Goal: Task Accomplishment & Management: Manage account settings

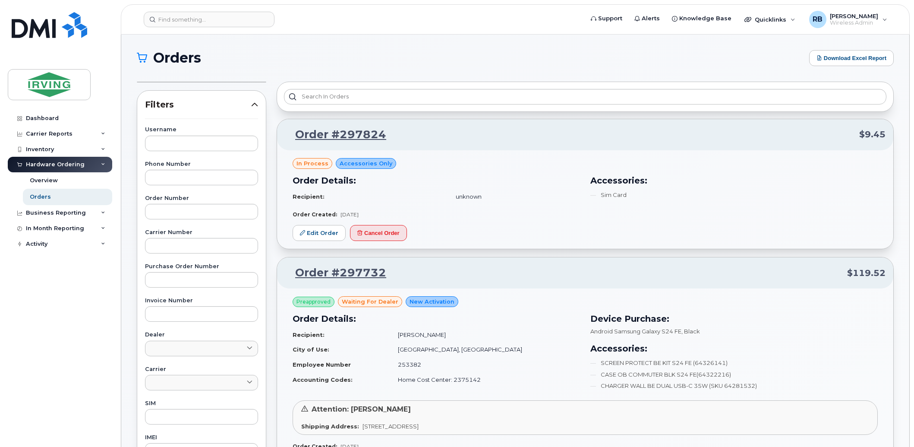
scroll to position [1279, 0]
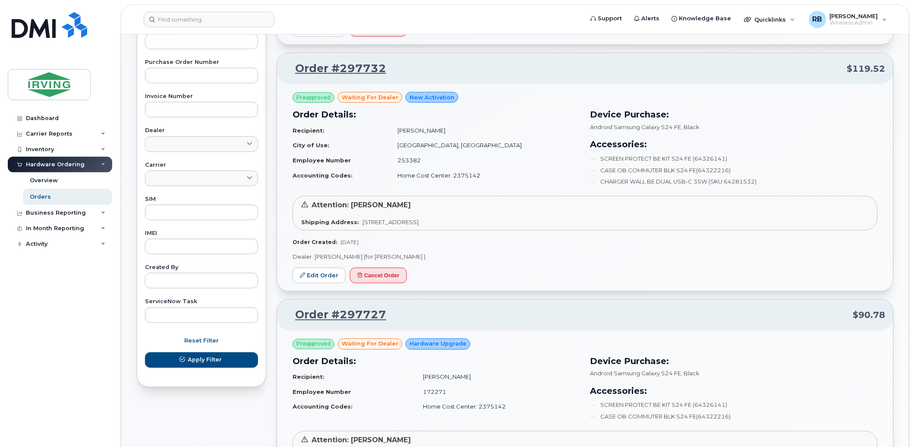
scroll to position [0, 0]
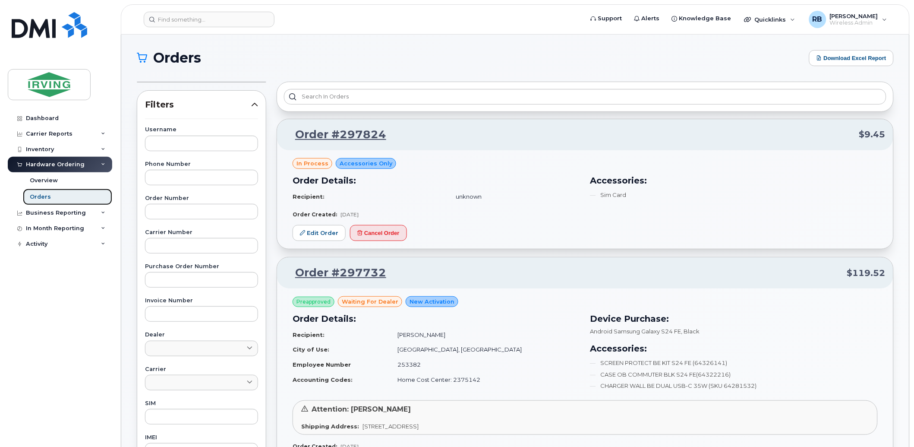
click at [41, 196] on div "Orders" at bounding box center [40, 197] width 21 height 8
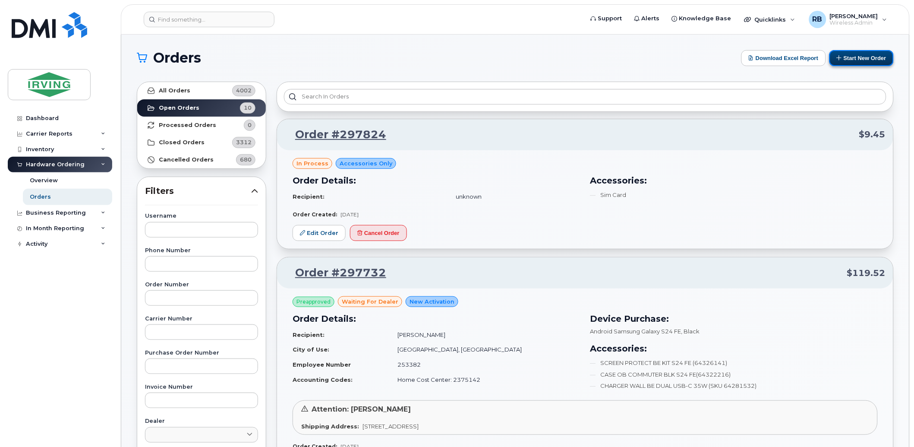
click at [840, 58] on icon at bounding box center [840, 58] width 6 height 6
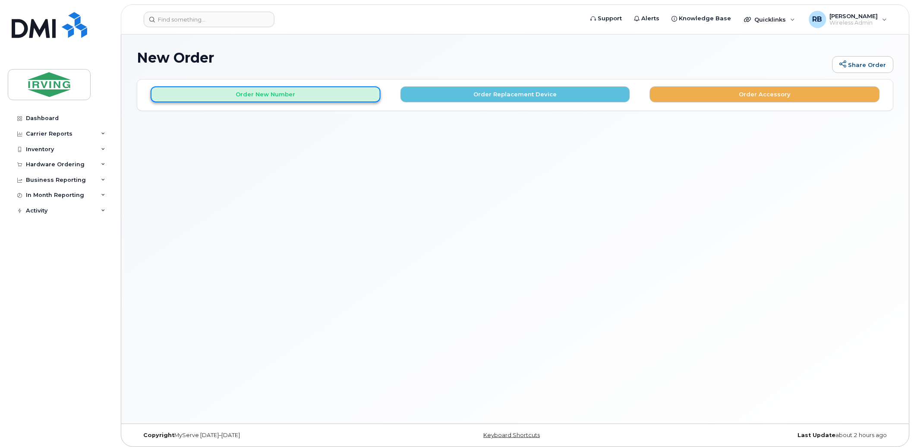
click at [257, 93] on button "Order New Number" at bounding box center [266, 94] width 230 height 16
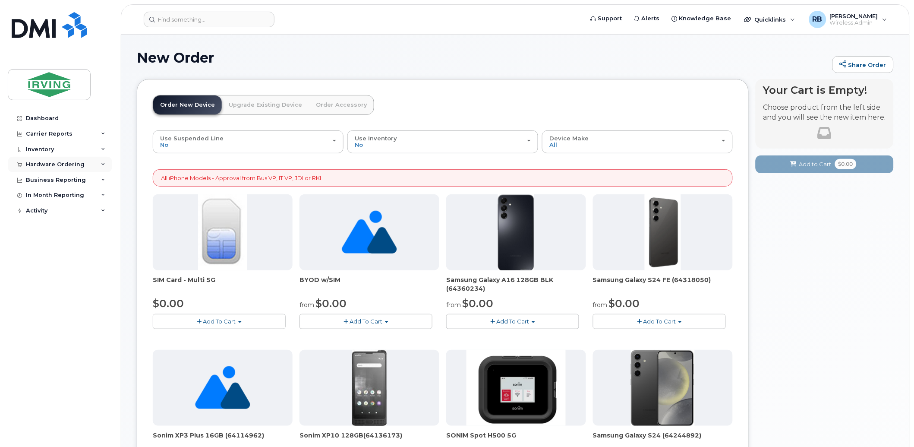
click at [63, 167] on div "Hardware Ordering" at bounding box center [55, 164] width 59 height 7
click at [43, 196] on div "Orders" at bounding box center [40, 197] width 21 height 8
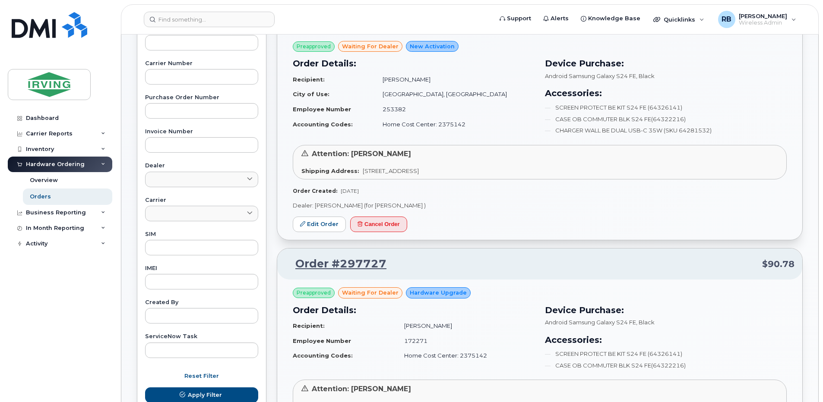
scroll to position [230, 0]
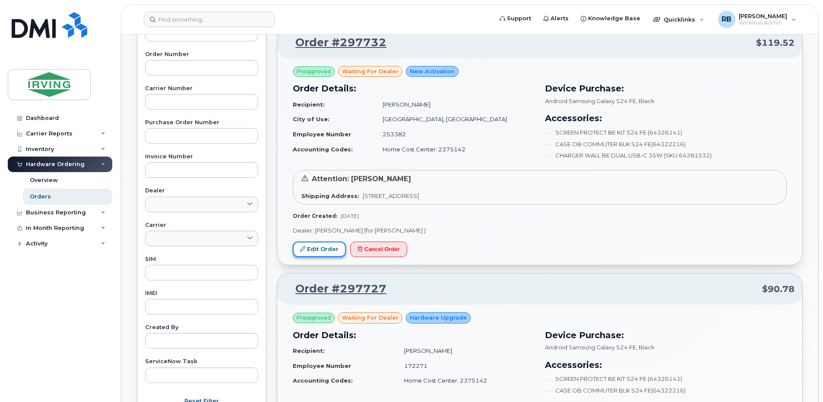
click at [322, 251] on link "Edit Order" at bounding box center [319, 250] width 53 height 16
click at [94, 274] on div "Dashboard Carrier Reports Monthly Billing Roaming Reports Suspended Devices Sus…" at bounding box center [61, 249] width 107 height 279
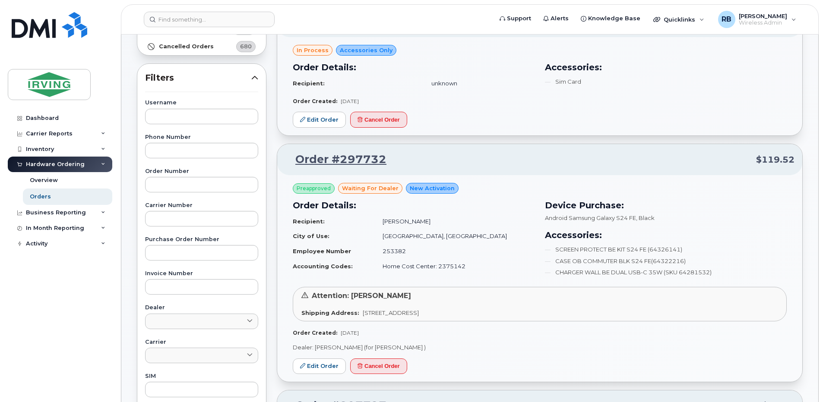
scroll to position [0, 0]
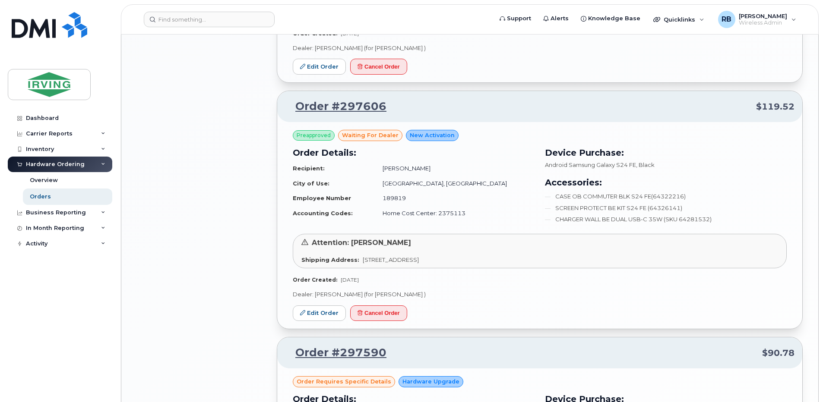
scroll to position [1093, 0]
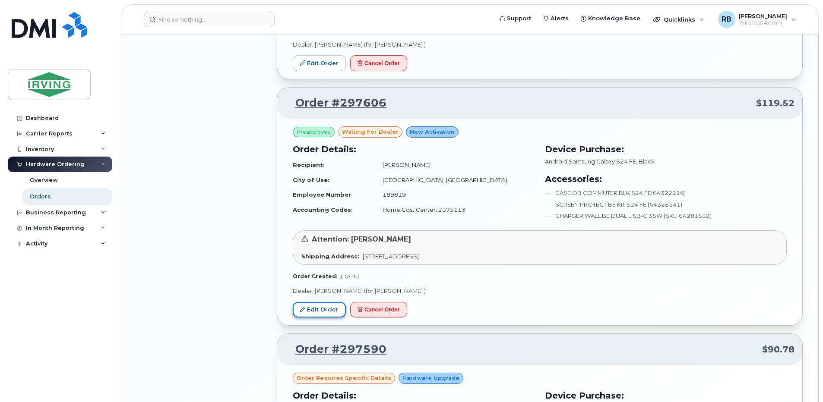
click at [317, 307] on link "Edit Order" at bounding box center [319, 310] width 53 height 16
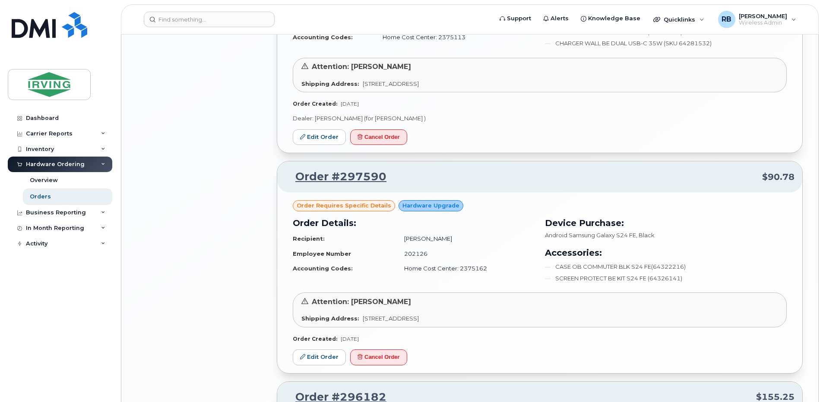
scroll to position [1324, 0]
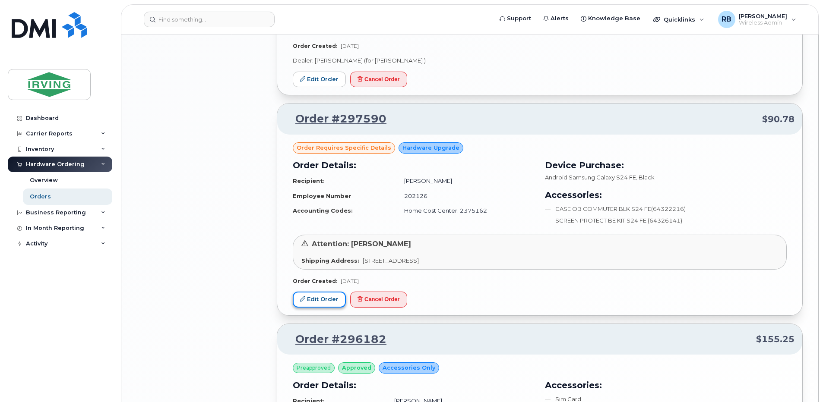
click at [319, 296] on link "Edit Order" at bounding box center [319, 300] width 53 height 16
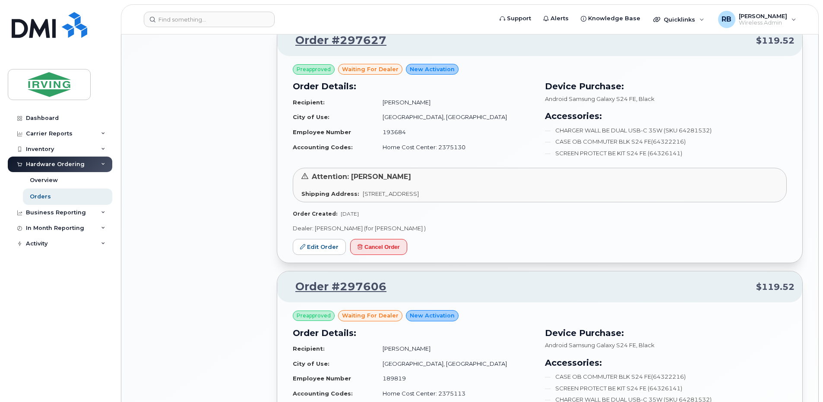
scroll to position [884, 0]
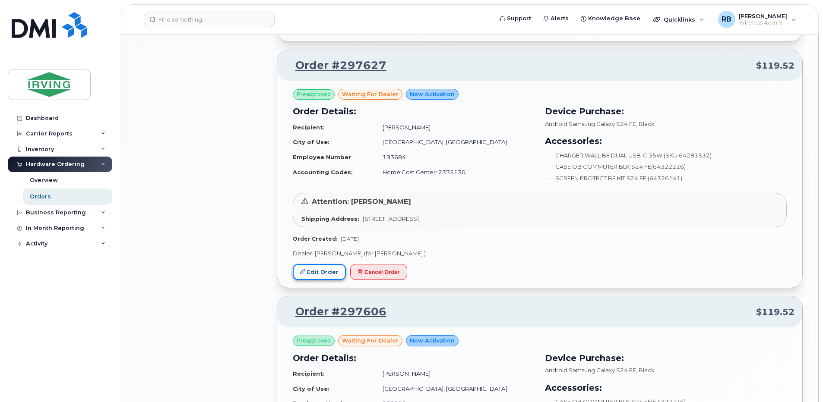
click at [316, 270] on link "Edit Order" at bounding box center [319, 272] width 53 height 16
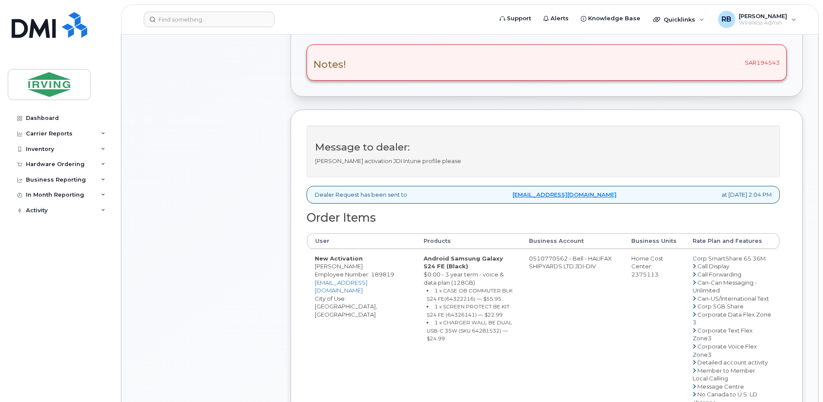
scroll to position [345, 0]
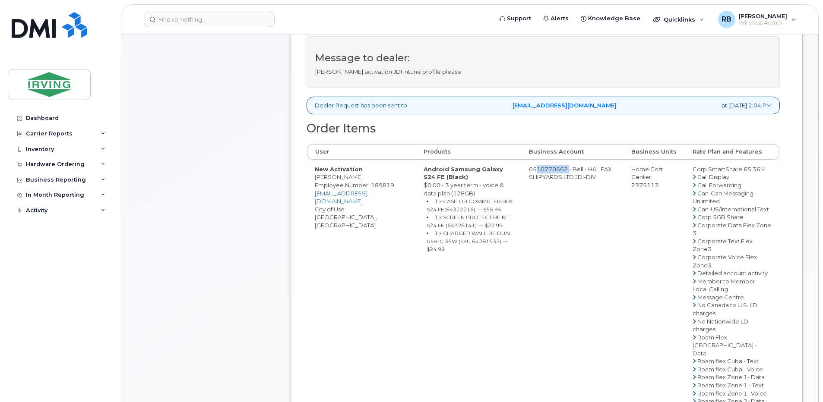
drag, startPoint x: 585, startPoint y: 177, endPoint x: 550, endPoint y: 179, distance: 34.6
click at [550, 179] on td "0510770562 - Bell - HALIFAX SHIPYARDS LTD JDI-DIV" at bounding box center [572, 325] width 102 height 331
copy td "510770562"
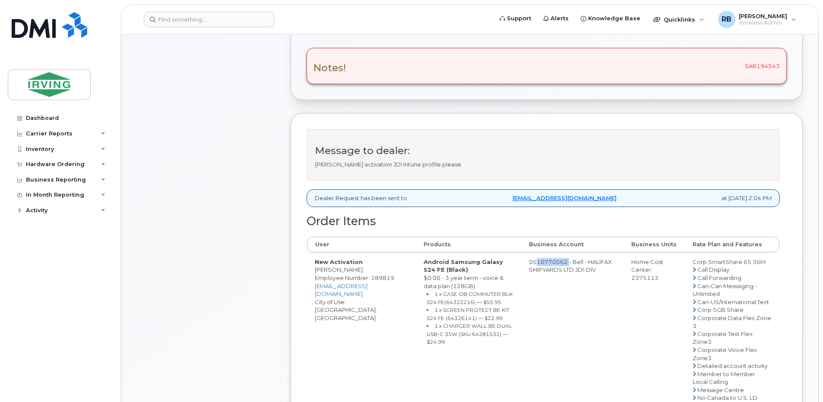
scroll to position [230, 0]
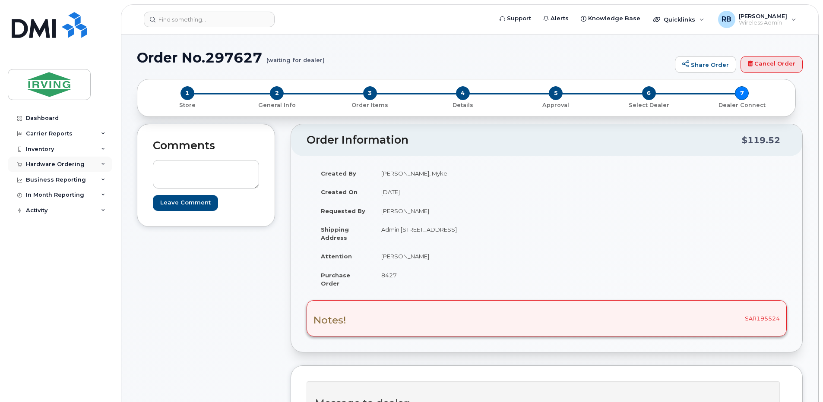
click at [56, 163] on div "Hardware Ordering" at bounding box center [55, 164] width 59 height 7
click at [37, 196] on div "Orders" at bounding box center [40, 197] width 21 height 8
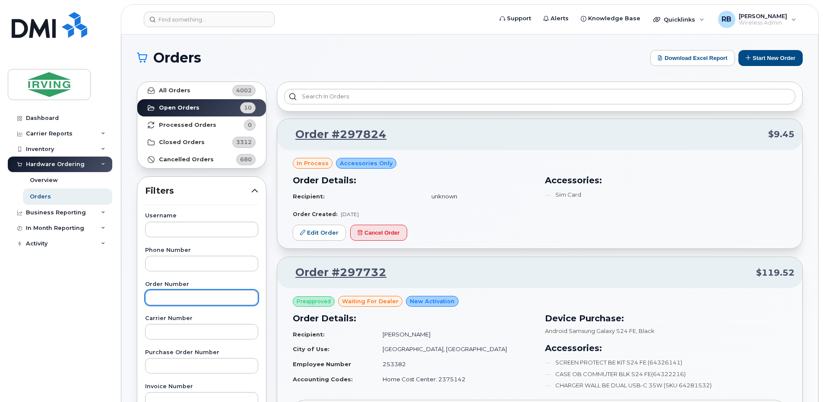
click at [176, 298] on input "text" at bounding box center [201, 298] width 113 height 16
type input "296159"
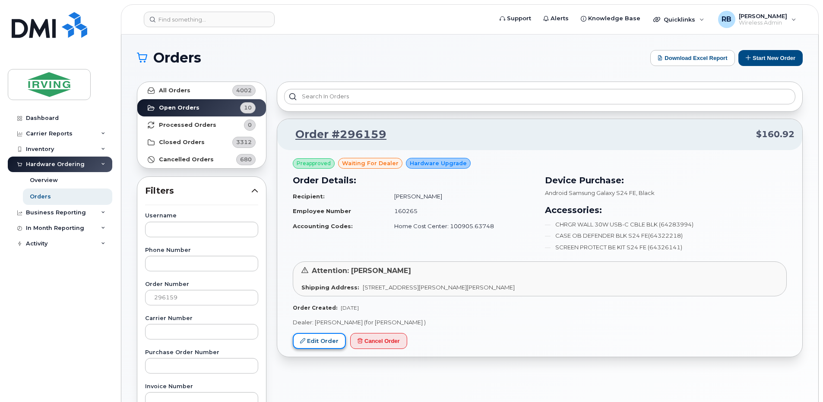
click at [322, 341] on link "Edit Order" at bounding box center [319, 341] width 53 height 16
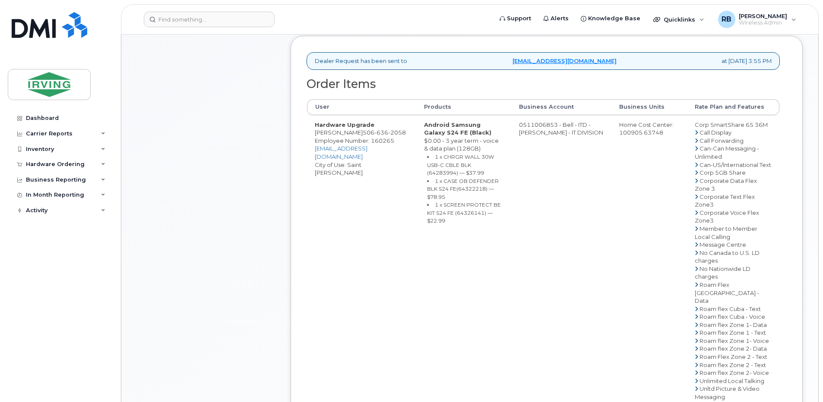
scroll to position [288, 0]
drag, startPoint x: 571, startPoint y: 129, endPoint x: 536, endPoint y: 129, distance: 34.5
click at [536, 129] on td "0511006853 - Bell - ITD - JD IRVING - IT DIVISION" at bounding box center [561, 278] width 100 height 331
copy td "511006853"
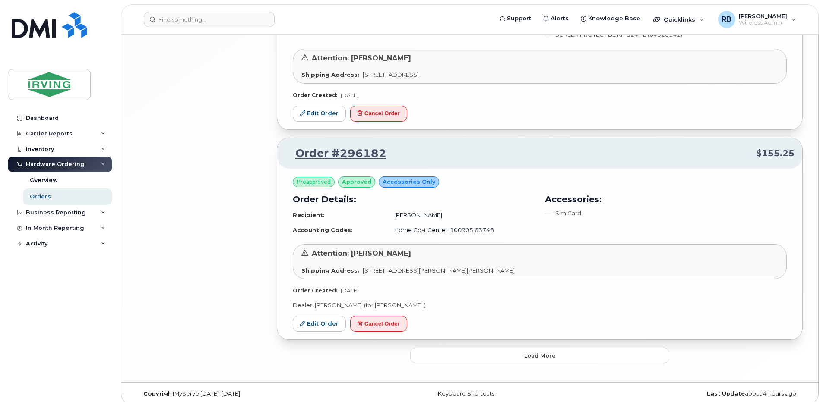
scroll to position [1517, 0]
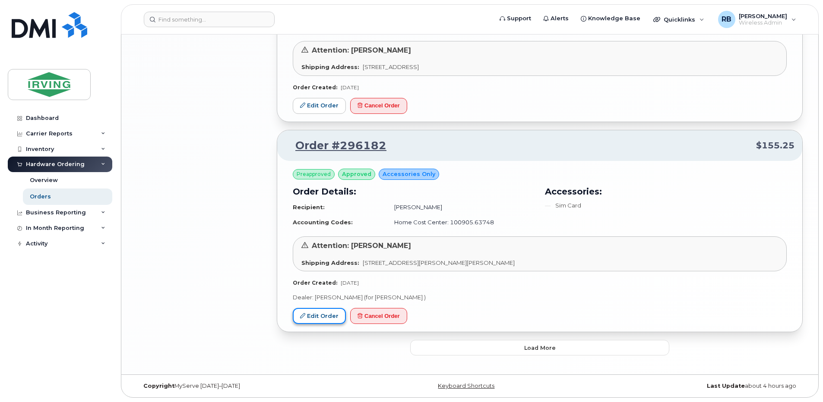
click at [331, 314] on link "Edit Order" at bounding box center [319, 316] width 53 height 16
click at [540, 350] on span "Load more" at bounding box center [540, 348] width 32 height 8
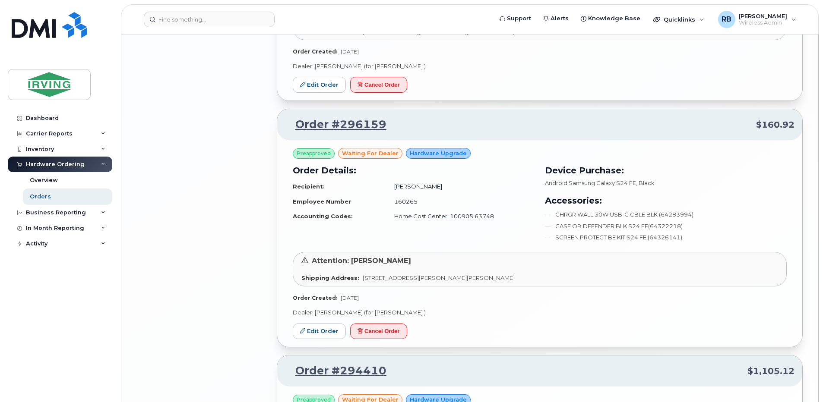
scroll to position [1690, 0]
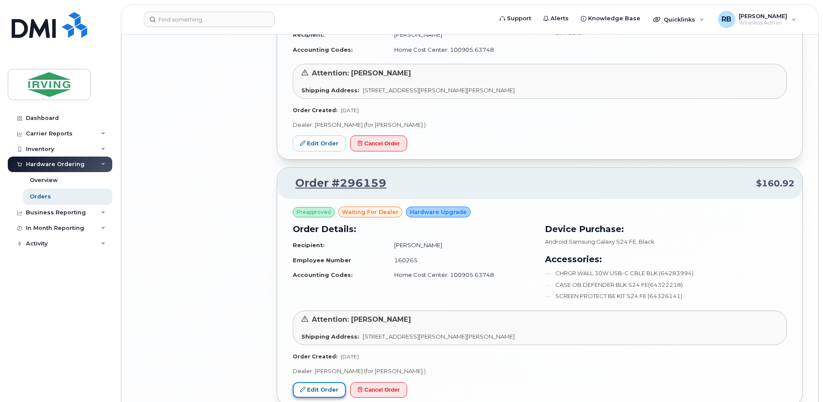
click at [322, 384] on link "Edit Order" at bounding box center [319, 390] width 53 height 16
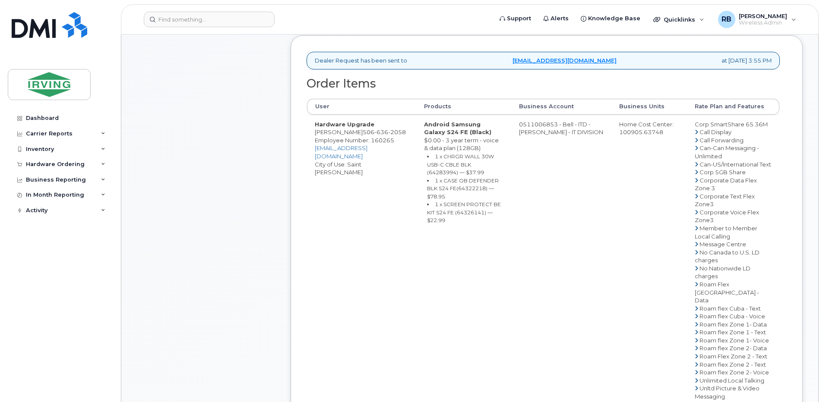
scroll to position [288, 0]
drag, startPoint x: 375, startPoint y: 139, endPoint x: 315, endPoint y: 139, distance: 60.4
click at [315, 139] on td "Hardware Upgrade Edward Jay Galorport 506 636 2058 Employee Number: 160265 galo…" at bounding box center [361, 278] width 109 height 331
copy td "[PERSON_NAME]"
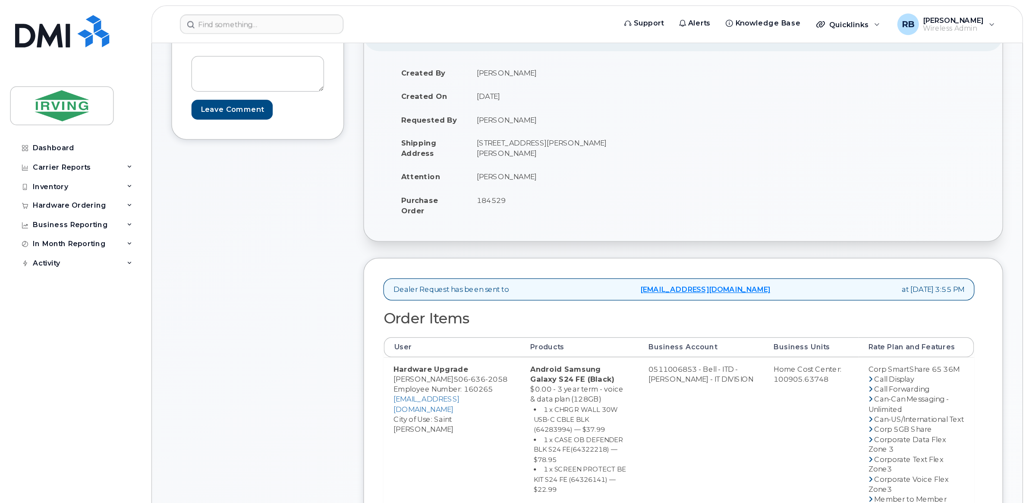
scroll to position [173, 0]
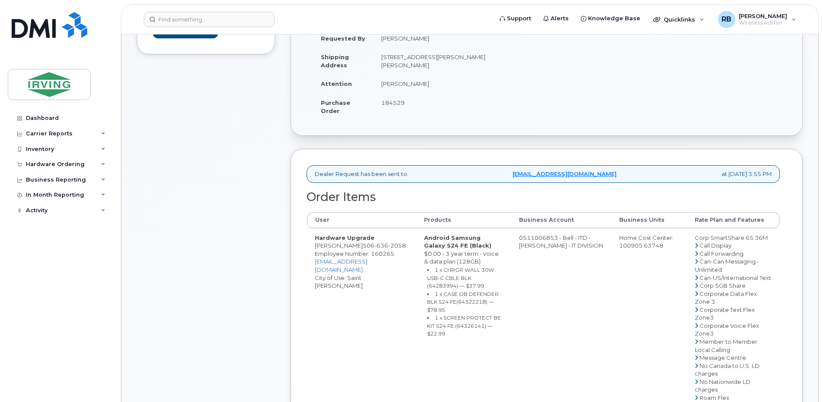
click at [555, 245] on td "0511006853 - Bell - ITD - JD IRVING - IT DIVISION" at bounding box center [561, 393] width 100 height 331
drag, startPoint x: 537, startPoint y: 246, endPoint x: 571, endPoint y: 244, distance: 34.1
click at [571, 244] on td "0511006853 - Bell - ITD - JD IRVING - IT DIVISION" at bounding box center [561, 393] width 100 height 331
copy td "511006853"
drag, startPoint x: 418, startPoint y: 82, endPoint x: 380, endPoint y: 85, distance: 38.1
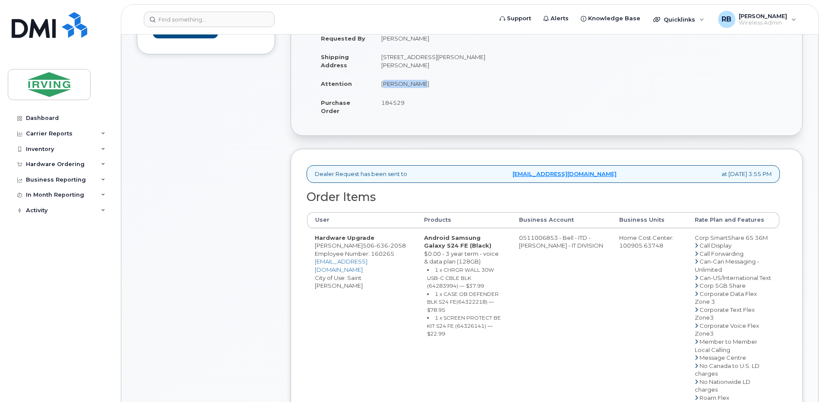
click at [380, 85] on td "[PERSON_NAME]" at bounding box center [456, 83] width 167 height 19
copy td "[PERSON_NAME]"
click at [319, 252] on td "Hardware Upgrade Edward Jay Galorport 506 636 2058 Employee Number: 160265 galo…" at bounding box center [361, 393] width 109 height 331
drag, startPoint x: 375, startPoint y: 254, endPoint x: 315, endPoint y: 253, distance: 59.1
click at [315, 253] on td "Hardware Upgrade Edward Jay Galorport 506 636 2058 Employee Number: 160265 galo…" at bounding box center [361, 393] width 109 height 331
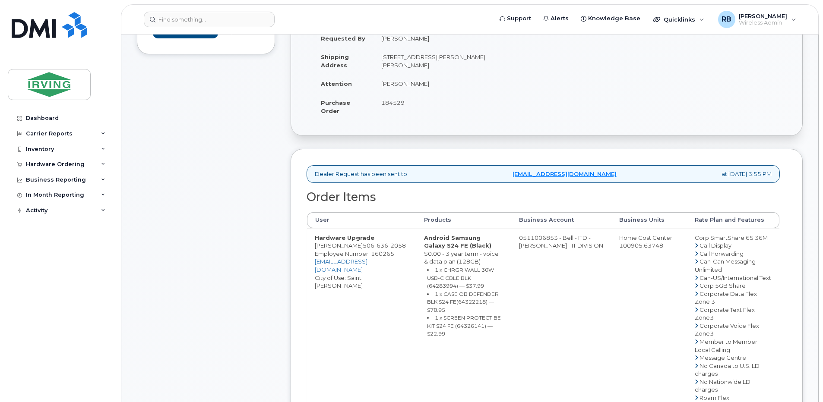
copy td "[PERSON_NAME]"
click at [245, 253] on div "Comments Leave Comment" at bounding box center [206, 306] width 138 height 711
click at [328, 255] on td "Hardware Upgrade Edward Jay Galorport 506 636 2058 Employee Number: 160265 galo…" at bounding box center [361, 393] width 109 height 331
drag, startPoint x: 375, startPoint y: 252, endPoint x: 314, endPoint y: 253, distance: 61.3
click at [314, 253] on td "Hardware Upgrade Edward Jay Galorport 506 636 2058 Employee Number: 160265 galo…" at bounding box center [361, 393] width 109 height 331
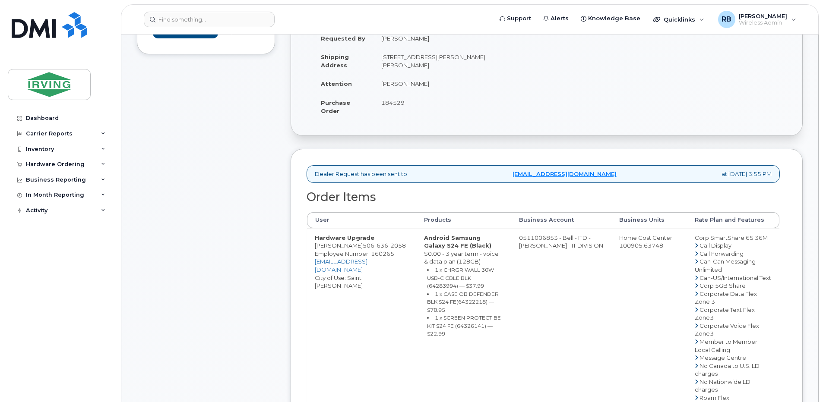
copy td "[PERSON_NAME]"
click at [483, 284] on small "1 x CHRGR WALL 30W USB-C CBLE BLK (64283994) — $37.99" at bounding box center [460, 278] width 67 height 22
copy small "64283994"
click at [461, 312] on small "1 x CASE OB DEFENDER BLK S24 FE(64322218) — $78.95" at bounding box center [463, 302] width 72 height 22
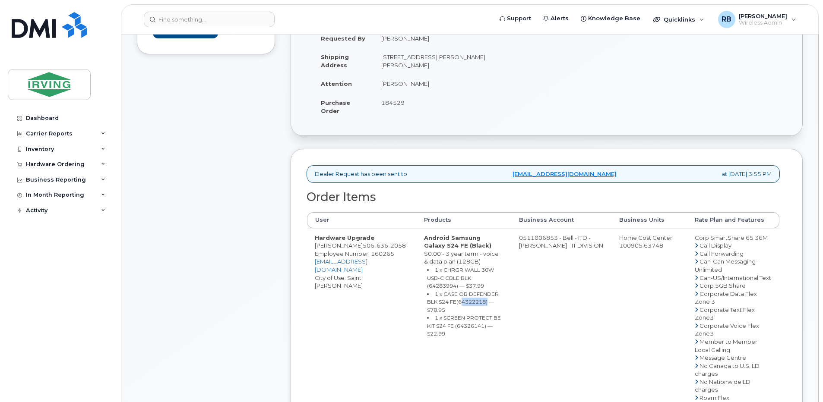
click at [461, 312] on small "1 x CASE OB DEFENDER BLK S24 FE(64322218) — $78.95" at bounding box center [463, 302] width 72 height 22
copy small "64322218"
click at [467, 326] on small "1 x SCREEN PROTECT BE KIT S24 FE (64326141) — $22.99" at bounding box center [464, 326] width 74 height 22
copy small "64326141"
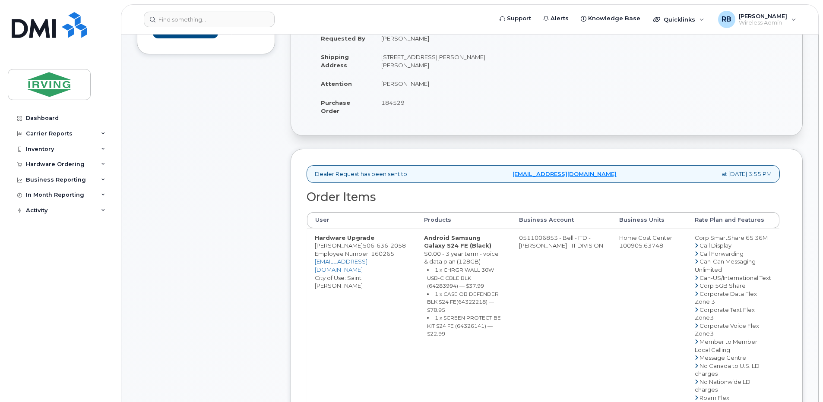
click at [552, 249] on td "0511006853 - Bell - ITD - JD IRVING - IT DIVISION" at bounding box center [561, 393] width 100 height 331
drag, startPoint x: 571, startPoint y: 245, endPoint x: 537, endPoint y: 246, distance: 33.7
click at [537, 246] on td "0511006853 - Bell - ITD - JD IRVING - IT DIVISION" at bounding box center [561, 393] width 100 height 331
copy td "511006853"
click at [388, 249] on span "636" at bounding box center [381, 245] width 14 height 7
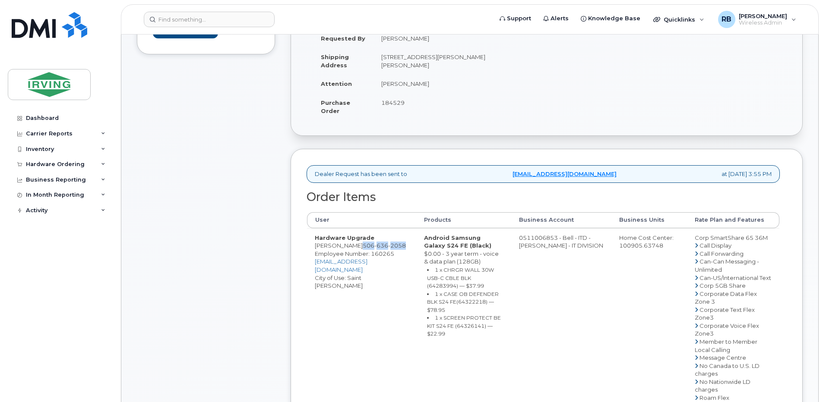
click at [388, 249] on span "636" at bounding box center [381, 245] width 14 height 7
copy span "506 636 2058"
click at [177, 197] on div "Comments Leave Comment" at bounding box center [206, 306] width 138 height 711
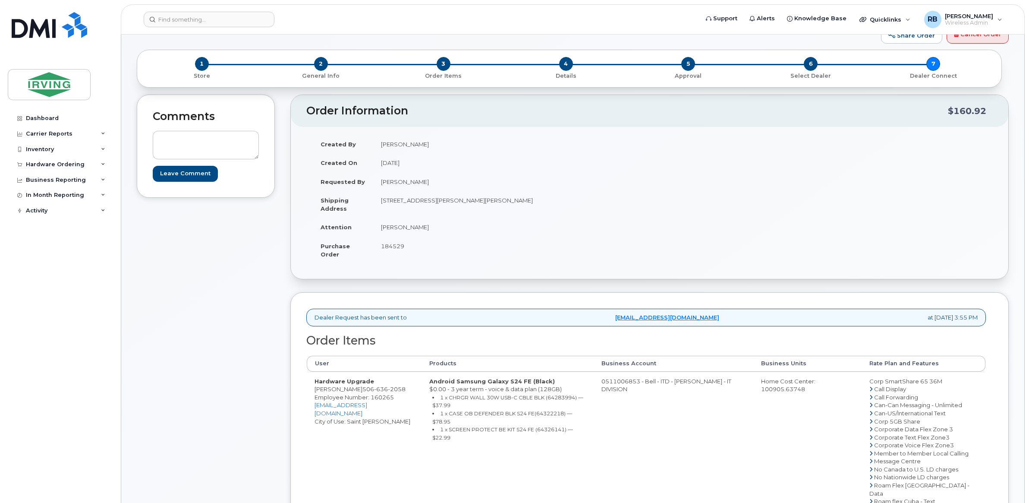
scroll to position [28, 0]
click at [253, 275] on div "Comments Leave Comment" at bounding box center [206, 410] width 138 height 631
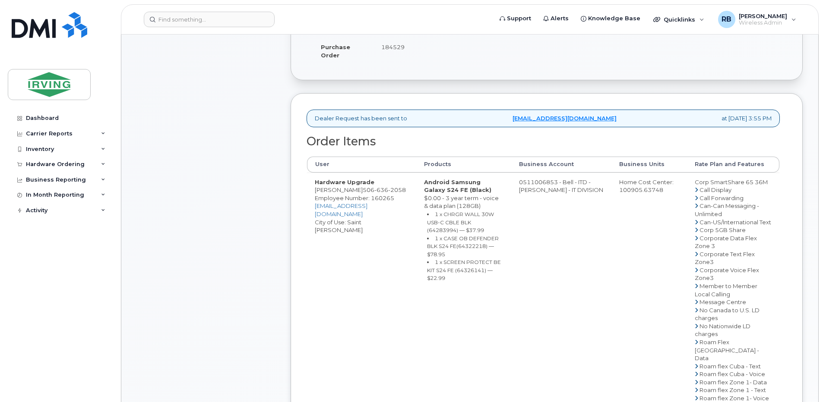
scroll to position [230, 0]
click at [384, 192] on span "506 636 2058" at bounding box center [384, 188] width 43 height 7
click at [274, 216] on div "Comments Leave Comment" at bounding box center [206, 249] width 138 height 711
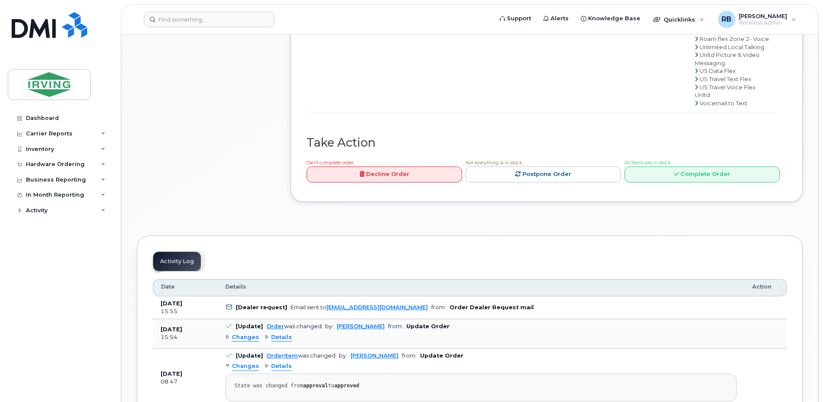
scroll to position [633, 0]
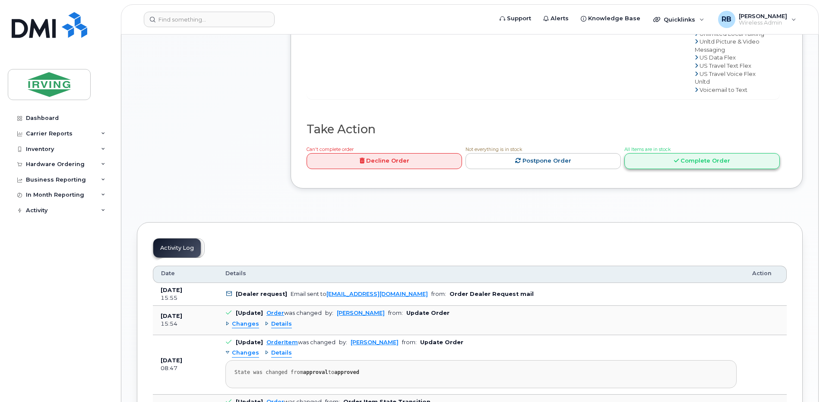
click at [665, 169] on link "Complete Order" at bounding box center [701, 161] width 155 height 16
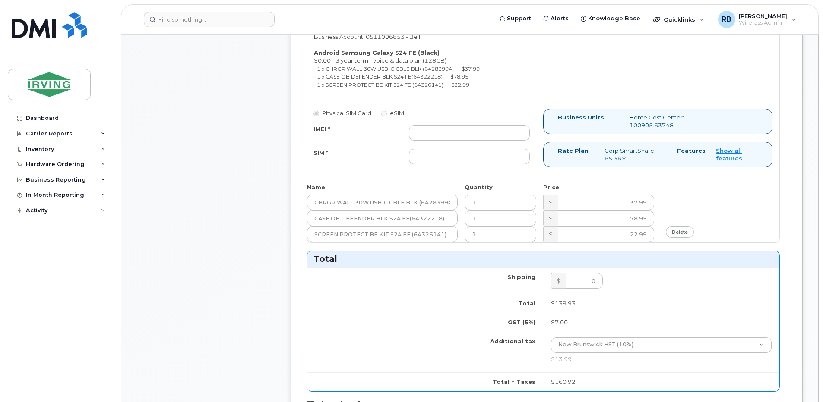
scroll to position [403, 0]
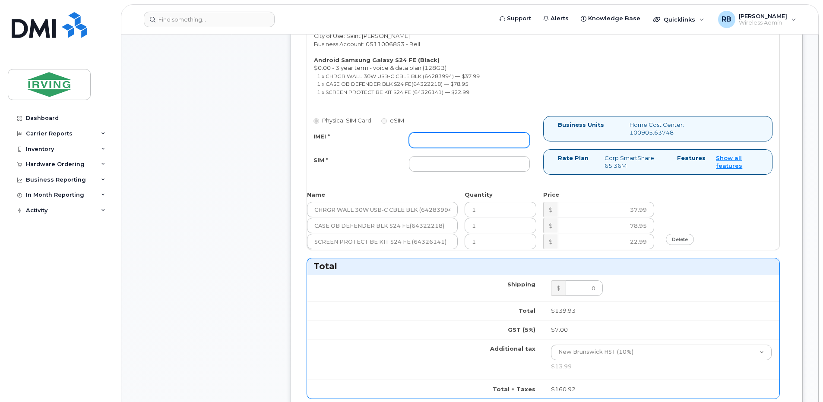
click at [472, 138] on input "IMEI *" at bounding box center [469, 140] width 121 height 16
type input "352693796223739"
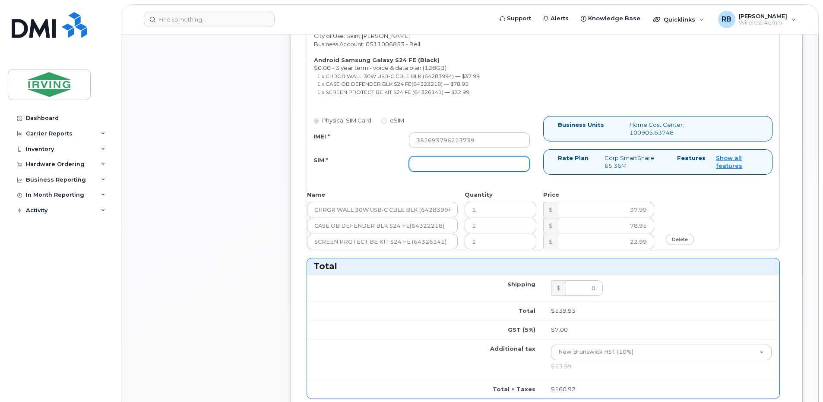
click at [479, 166] on input "SIM *" at bounding box center [469, 164] width 121 height 16
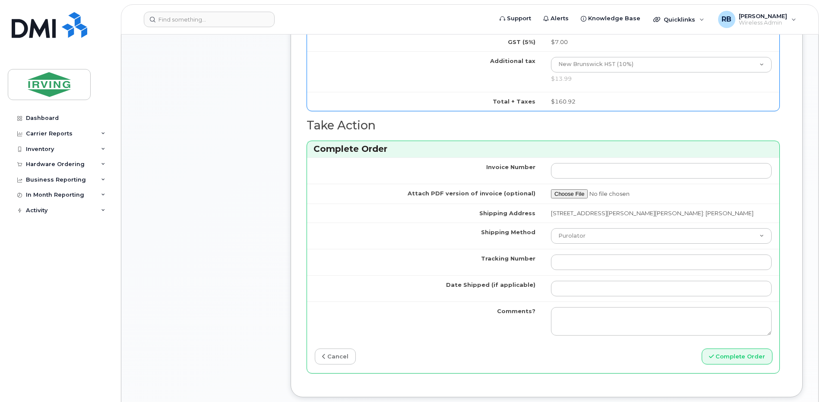
scroll to position [806, 0]
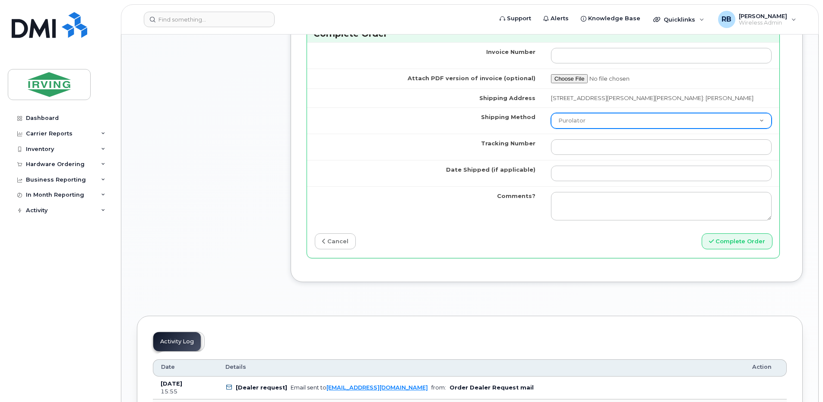
type input "89302610207712405734"
click at [570, 120] on select "Purolator UPS FedEx Canada Post Courier Other Drop Off Pick Up" at bounding box center [661, 121] width 221 height 16
select select "Drop Off"
click at [551, 113] on select "Purolator UPS FedEx Canada Post Courier Other Drop Off Pick Up" at bounding box center [661, 121] width 221 height 16
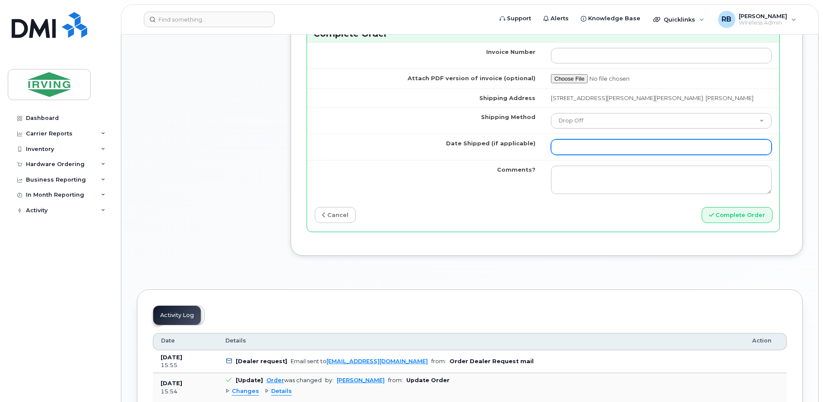
click at [571, 145] on input "Date Shipped (if applicable)" at bounding box center [661, 147] width 221 height 16
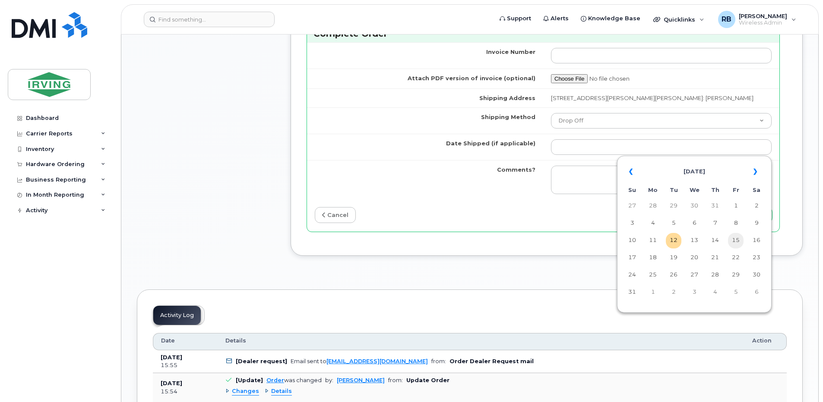
click at [734, 241] on td "15" at bounding box center [736, 241] width 16 height 16
type input "[DATE]"
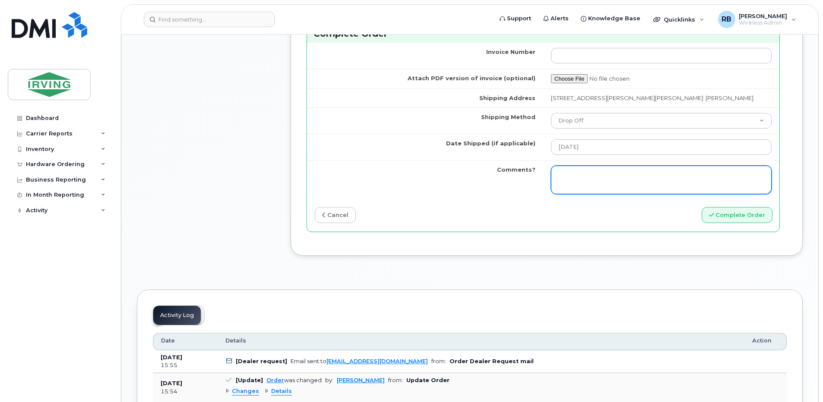
click at [616, 175] on textarea "Comments?" at bounding box center [661, 180] width 221 height 28
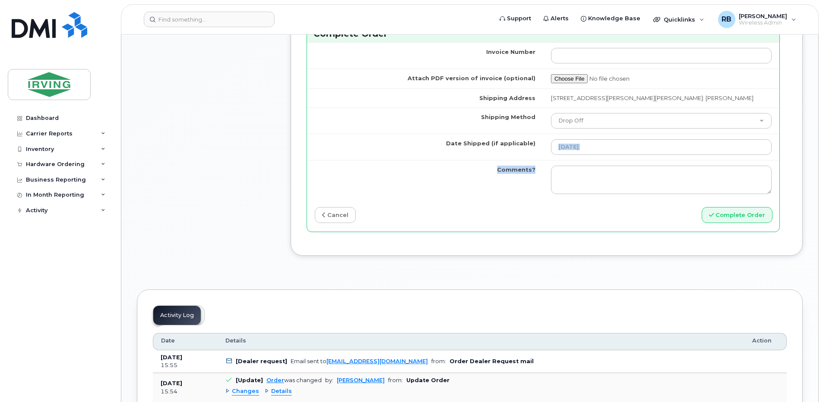
drag, startPoint x: 557, startPoint y: 160, endPoint x: 568, endPoint y: 164, distance: 11.8
click at [567, 164] on tbody "Invoice Number Attach PDF version of invoice (optional) Shipping Address 30 Tho…" at bounding box center [543, 120] width 472 height 157
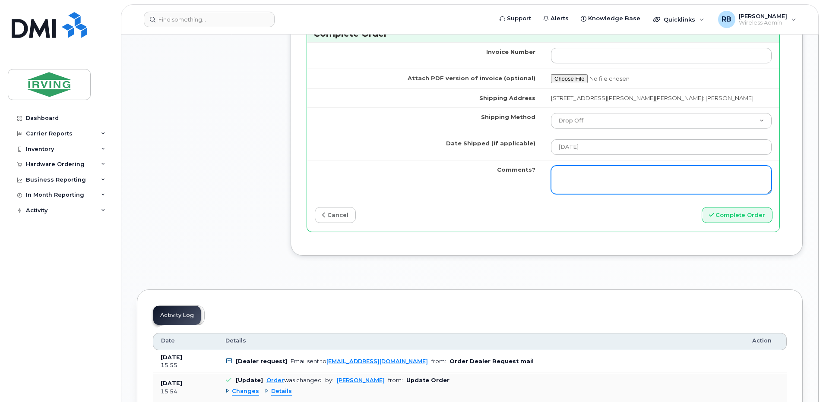
drag, startPoint x: 568, startPoint y: 164, endPoint x: 570, endPoint y: 171, distance: 6.7
click at [570, 171] on textarea "Comments?" at bounding box center [661, 180] width 221 height 28
type textarea "Please be advised the order has been completed. SO#26195573 Allow 1-3 business …"
type button "complete"
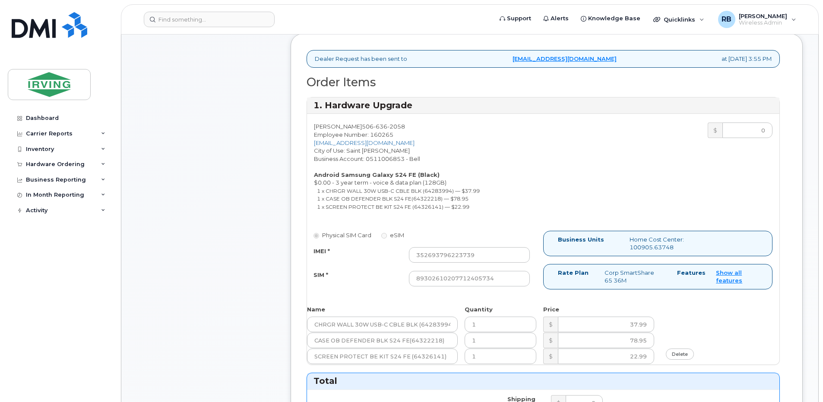
scroll to position [230, 0]
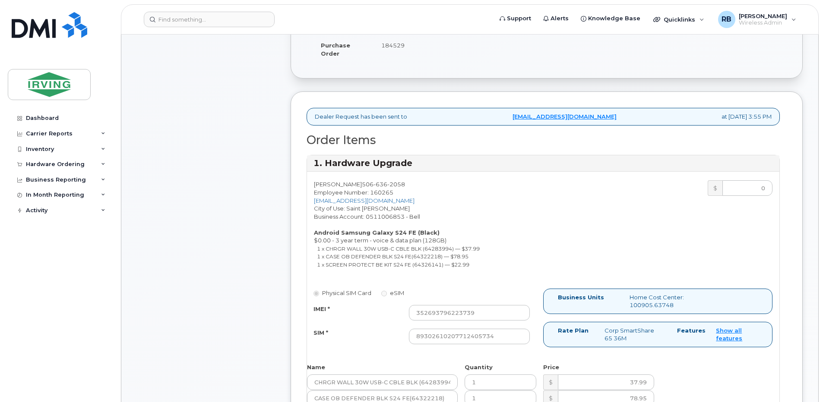
drag, startPoint x: 374, startPoint y: 186, endPoint x: 314, endPoint y: 183, distance: 59.6
click at [314, 183] on div "Edward Jay Galorport 506 636 2058 Employee Number: 160265 galorport.edwardjay@j…" at bounding box center [425, 226] width 236 height 92
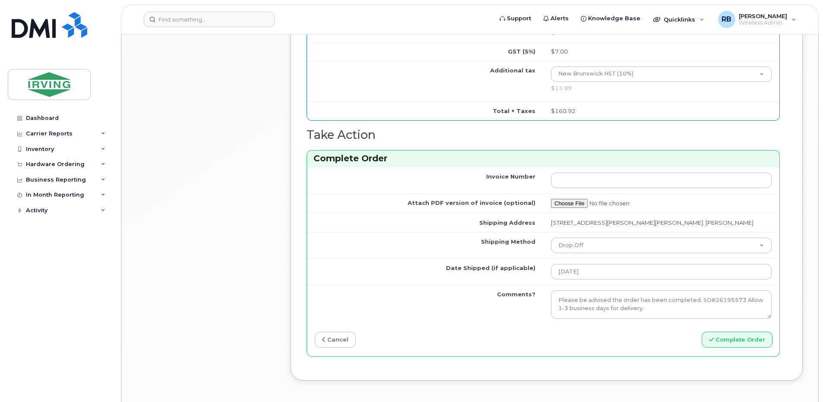
scroll to position [748, 0]
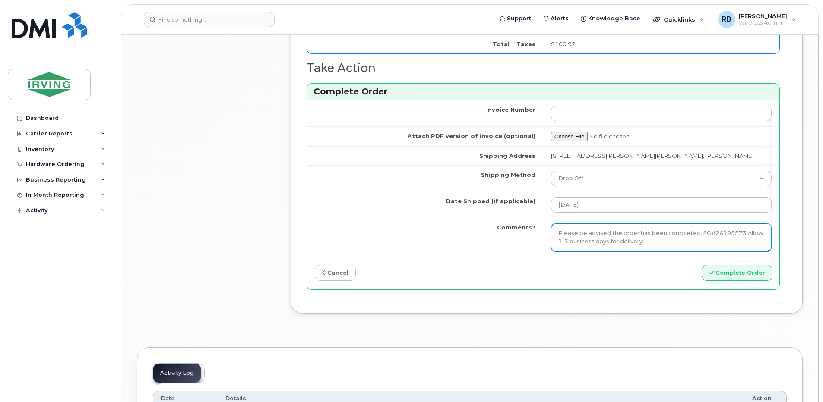
click at [588, 242] on textarea "Please be advised the order has been completed. SO#26195573 Allow 1-3 business …" at bounding box center [661, 238] width 221 height 28
click at [587, 242] on textarea "Please be advised the order has been completed. SO#26195573 Allow 1-3 business …" at bounding box center [661, 238] width 221 height 28
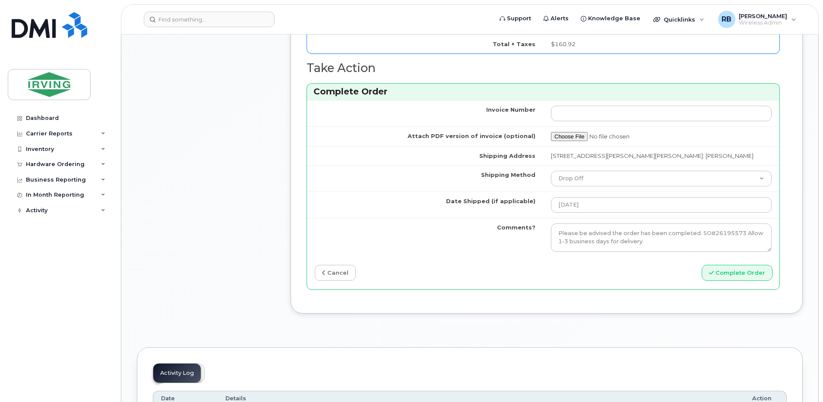
click at [755, 272] on button "Complete Order" at bounding box center [736, 273] width 71 height 16
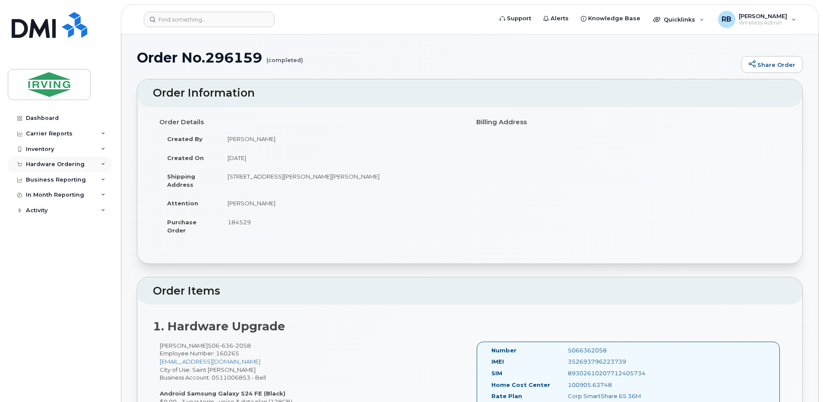
click at [76, 165] on div "Hardware Ordering" at bounding box center [55, 164] width 59 height 7
click at [47, 193] on div "Orders" at bounding box center [40, 197] width 21 height 8
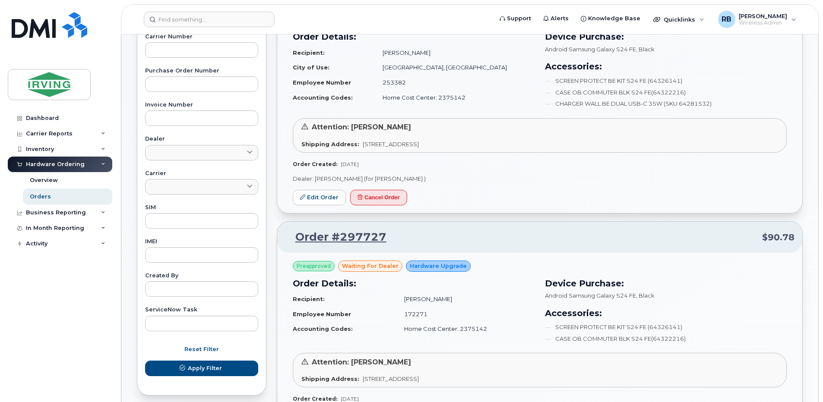
scroll to position [288, 0]
